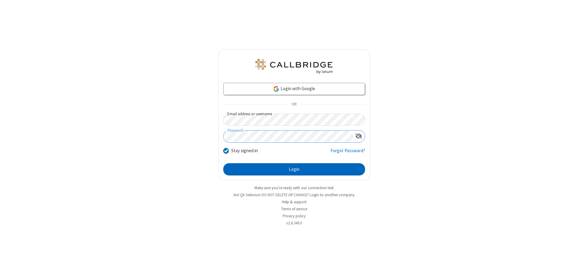
click at [294, 170] on button "Login" at bounding box center [294, 170] width 142 height 12
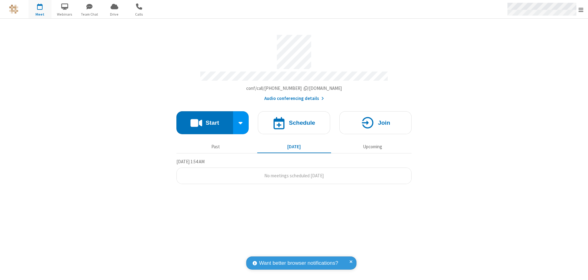
click at [581, 9] on span "Open menu" at bounding box center [580, 10] width 5 height 6
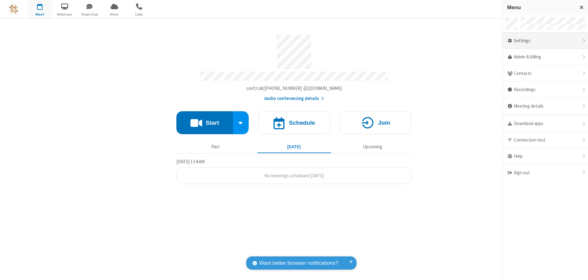
click at [545, 41] on div "Settings" at bounding box center [544, 41] width 85 height 17
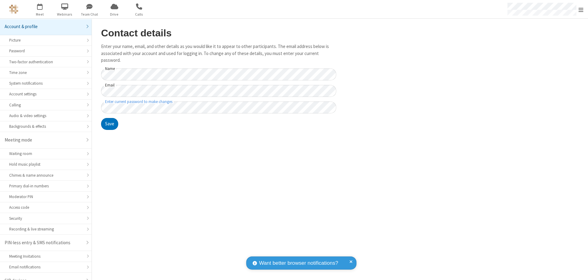
scroll to position [9, 0]
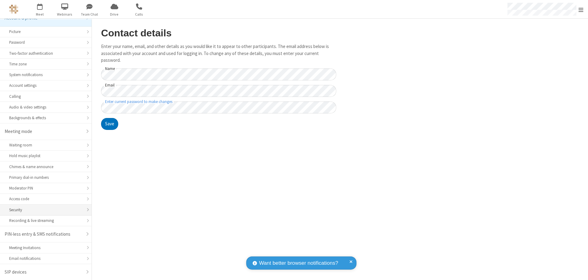
click at [43, 210] on div "Security" at bounding box center [45, 210] width 73 height 6
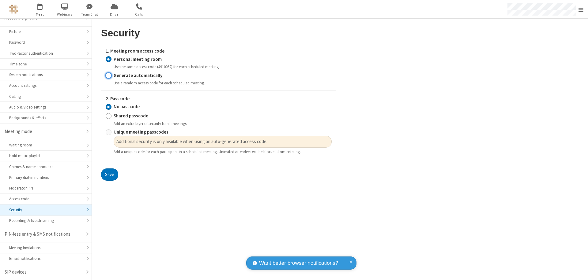
click at [108, 75] on input "Generate automatically" at bounding box center [109, 75] width 6 height 6
radio input "true"
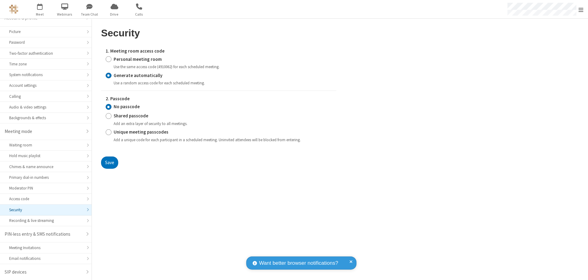
click at [108, 132] on input "Unique meeting passcodes" at bounding box center [109, 132] width 6 height 6
radio input "true"
click at [109, 163] on button "Save" at bounding box center [109, 163] width 17 height 12
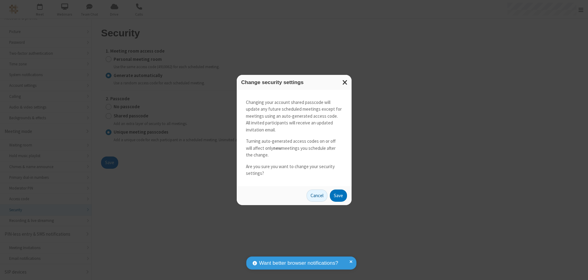
click at [338, 196] on button "Save" at bounding box center [338, 196] width 17 height 12
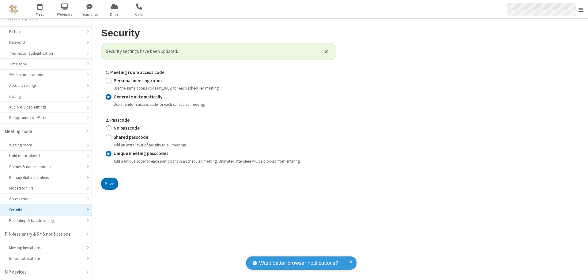
click at [581, 9] on span "Open menu" at bounding box center [580, 10] width 5 height 6
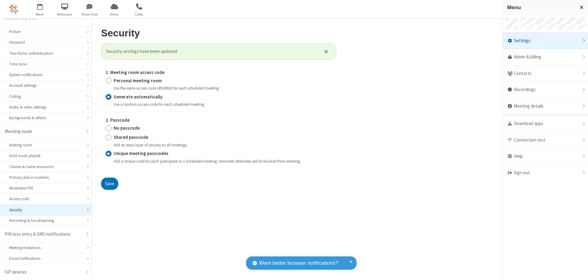
click at [40, 9] on span "button" at bounding box center [39, 6] width 23 height 10
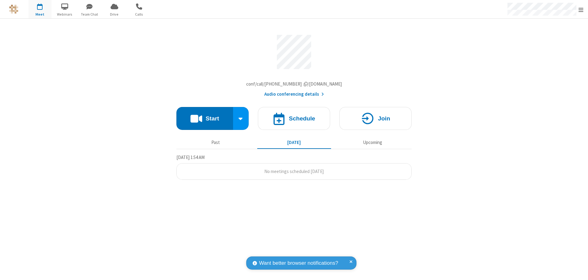
click at [294, 120] on h4 "Schedule" at bounding box center [302, 119] width 26 height 6
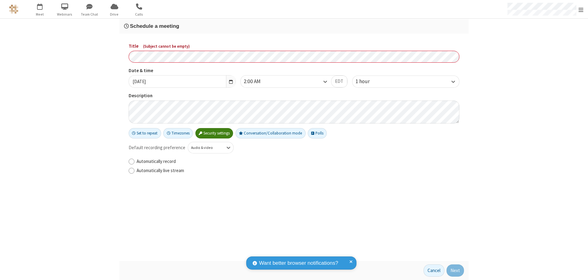
click at [294, 26] on h3 "Schedule a meeting" at bounding box center [294, 26] width 340 height 6
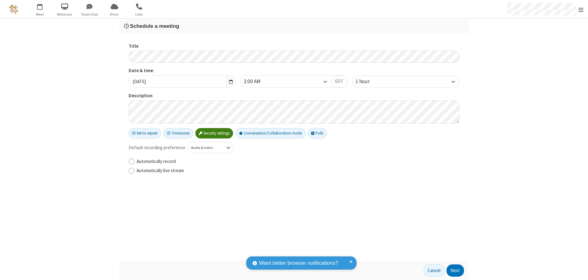
click at [455, 271] on button "Next" at bounding box center [454, 271] width 17 height 12
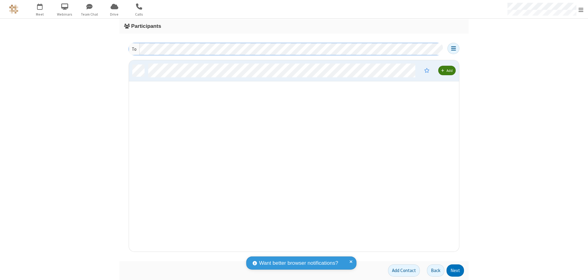
scroll to position [187, 325]
click at [455, 271] on button "Next" at bounding box center [454, 271] width 17 height 12
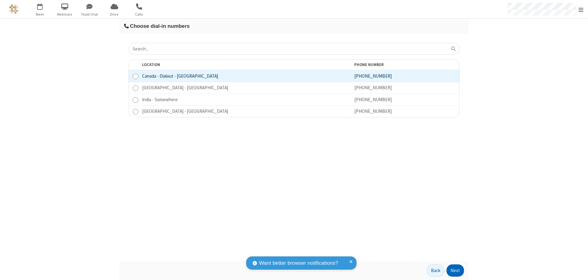
click at [455, 271] on button "Next" at bounding box center [454, 271] width 17 height 12
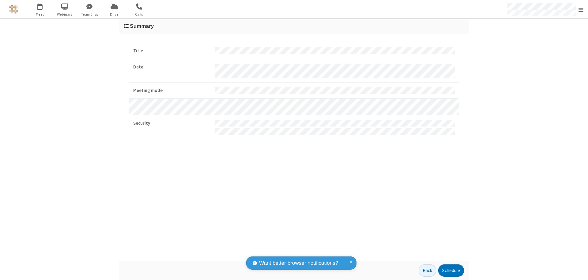
click at [581, 9] on span "Open menu" at bounding box center [580, 10] width 5 height 6
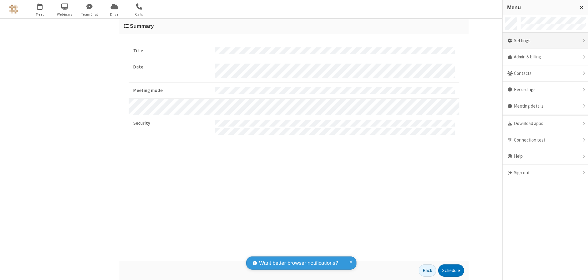
click at [545, 41] on div "Settings" at bounding box center [544, 41] width 85 height 17
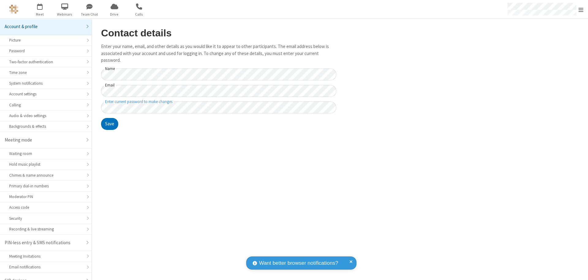
scroll to position [9, 0]
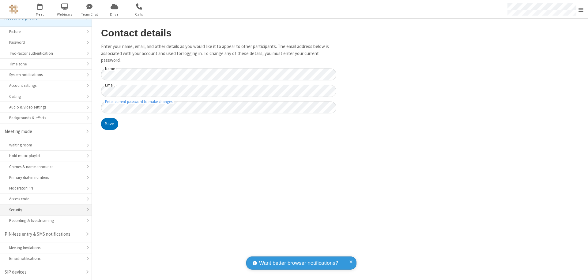
click at [43, 210] on div "Security" at bounding box center [45, 210] width 73 height 6
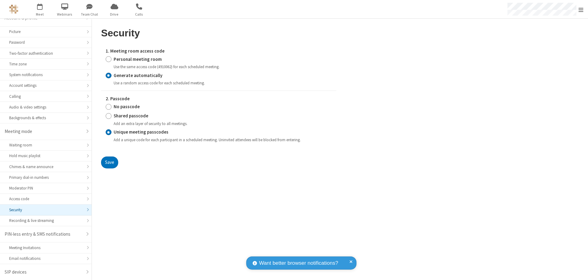
click at [108, 59] on input "Personal meeting room" at bounding box center [109, 59] width 6 height 6
radio input "true"
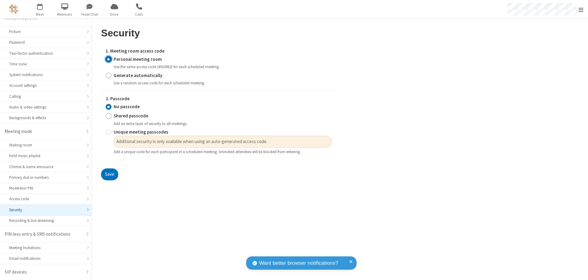
click at [108, 107] on input "No passcode" at bounding box center [109, 107] width 6 height 6
click at [109, 175] on button "Save" at bounding box center [109, 175] width 17 height 12
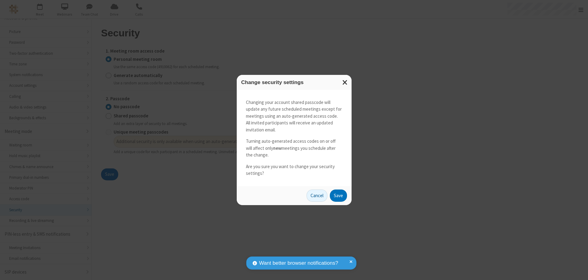
click at [338, 196] on button "Save" at bounding box center [338, 196] width 17 height 12
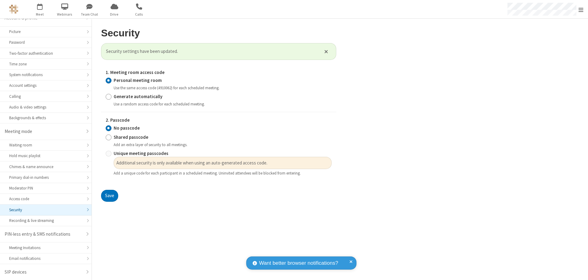
click at [581, 9] on span "Open menu" at bounding box center [580, 10] width 5 height 6
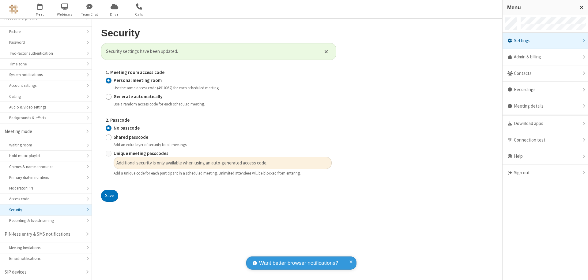
click at [545, 173] on div "Sign out" at bounding box center [544, 173] width 85 height 16
